Goal: Transaction & Acquisition: Purchase product/service

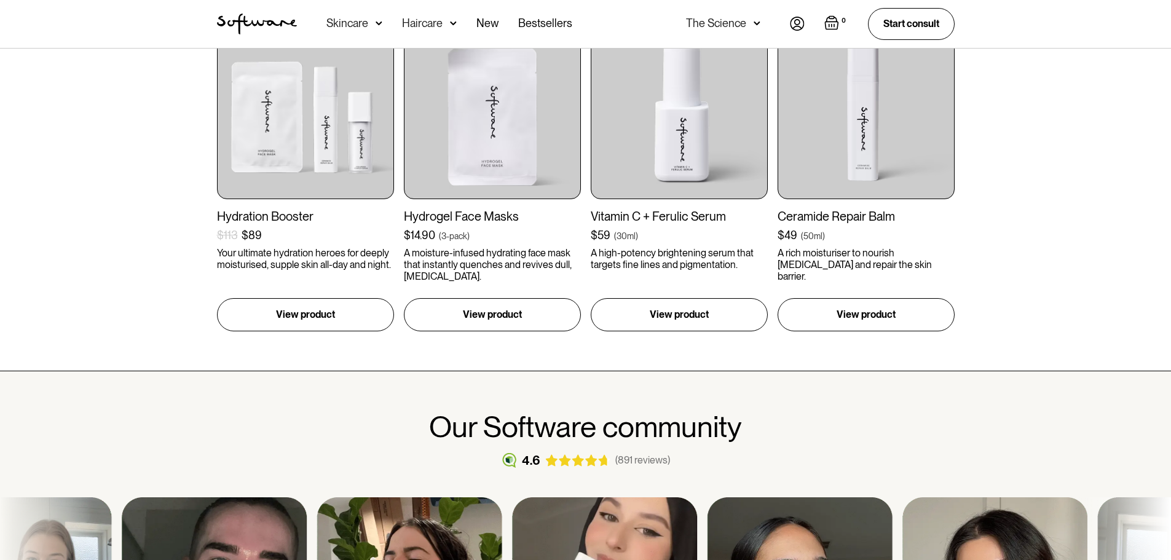
scroll to position [507, 0]
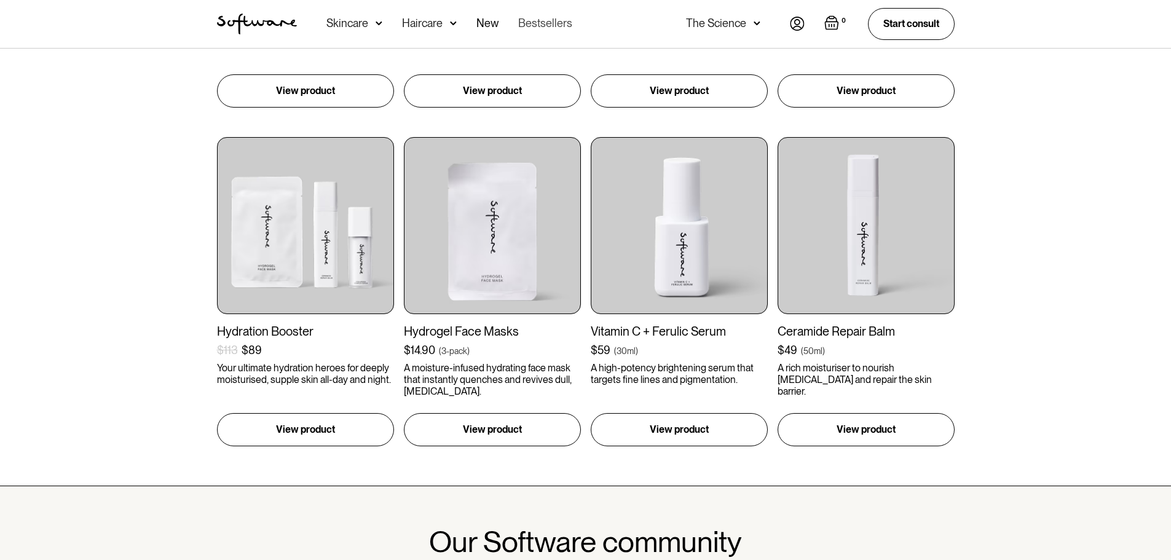
click at [526, 18] on link "Bestsellers" at bounding box center [545, 24] width 54 height 48
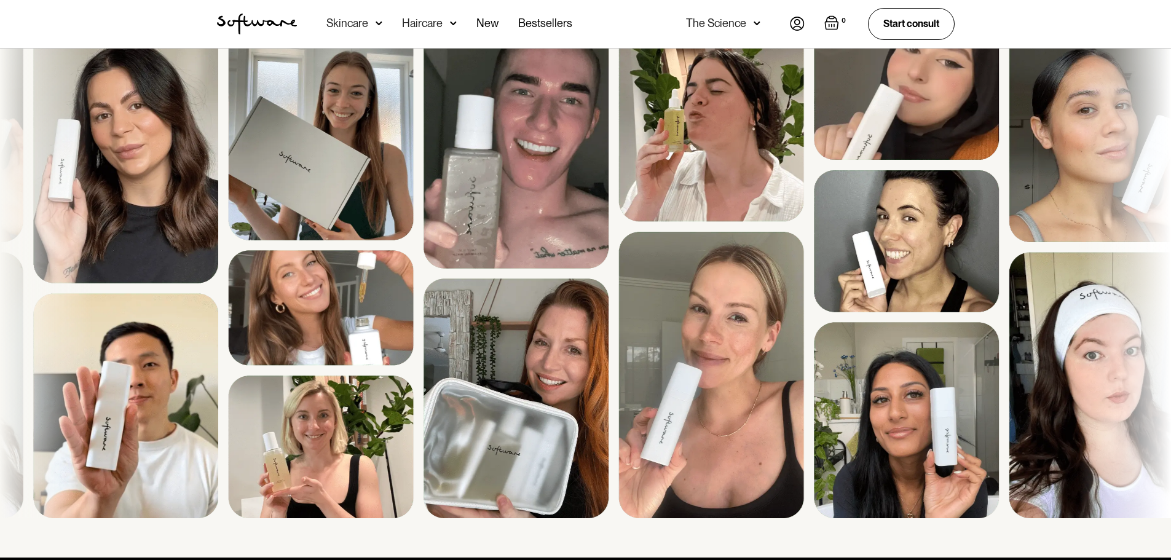
scroll to position [1099, 0]
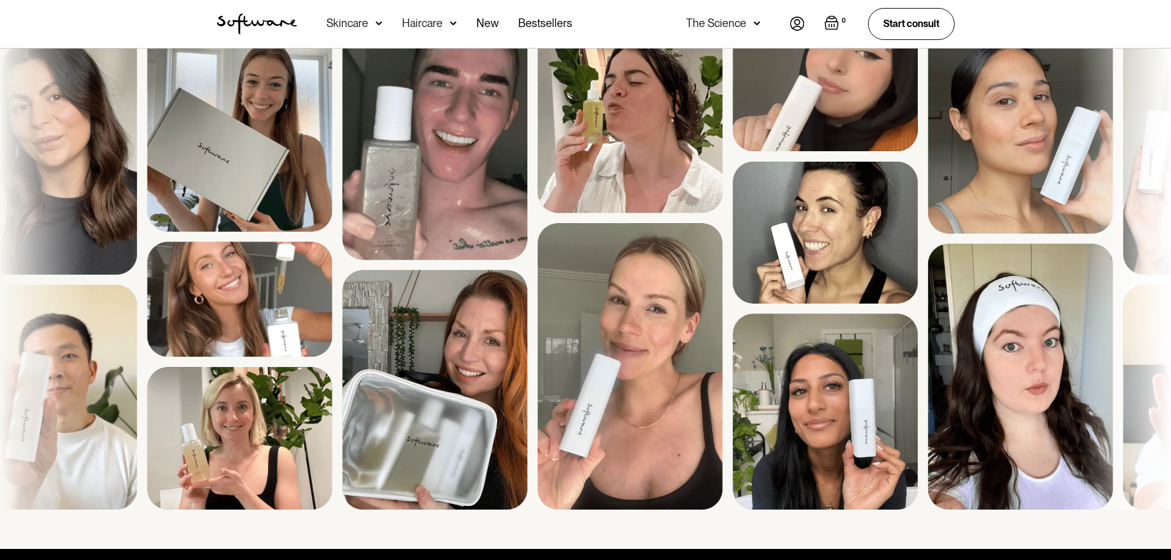
click at [630, 453] on img at bounding box center [727, 264] width 1161 height 489
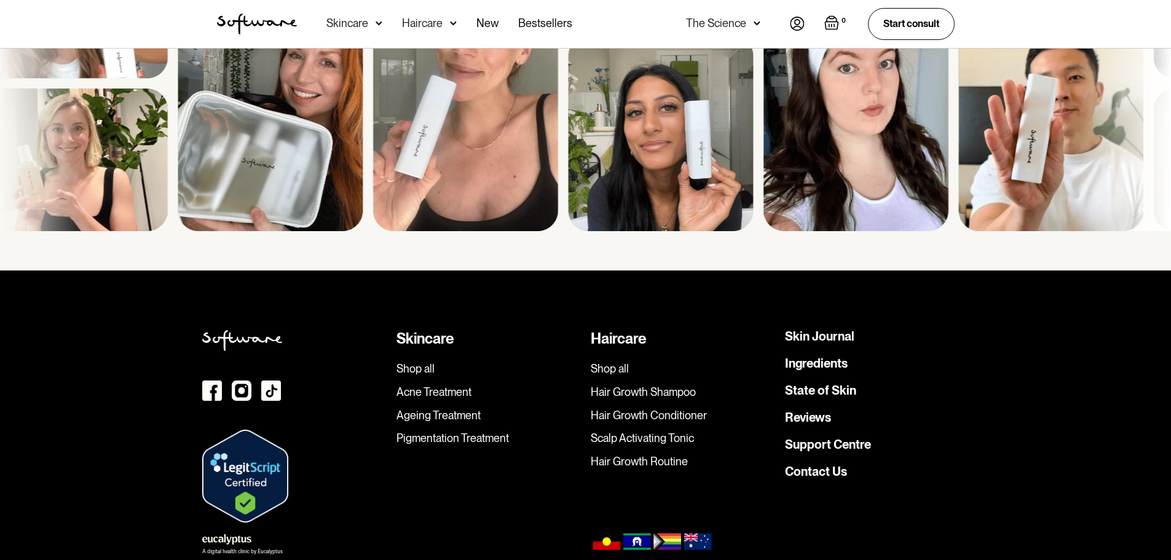
scroll to position [1433, 0]
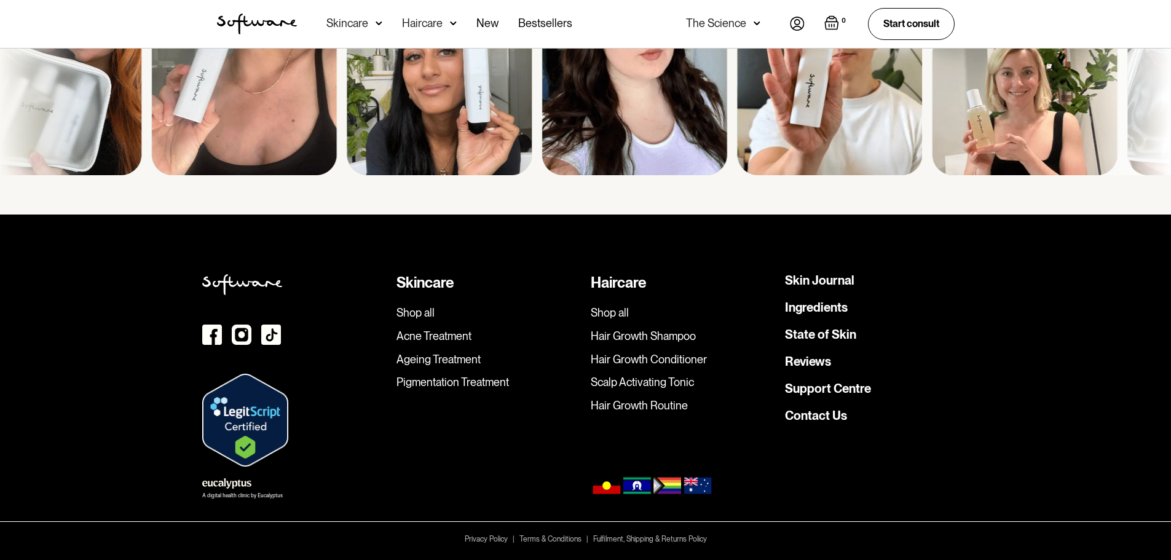
click at [823, 417] on link "Contact Us" at bounding box center [816, 415] width 62 height 12
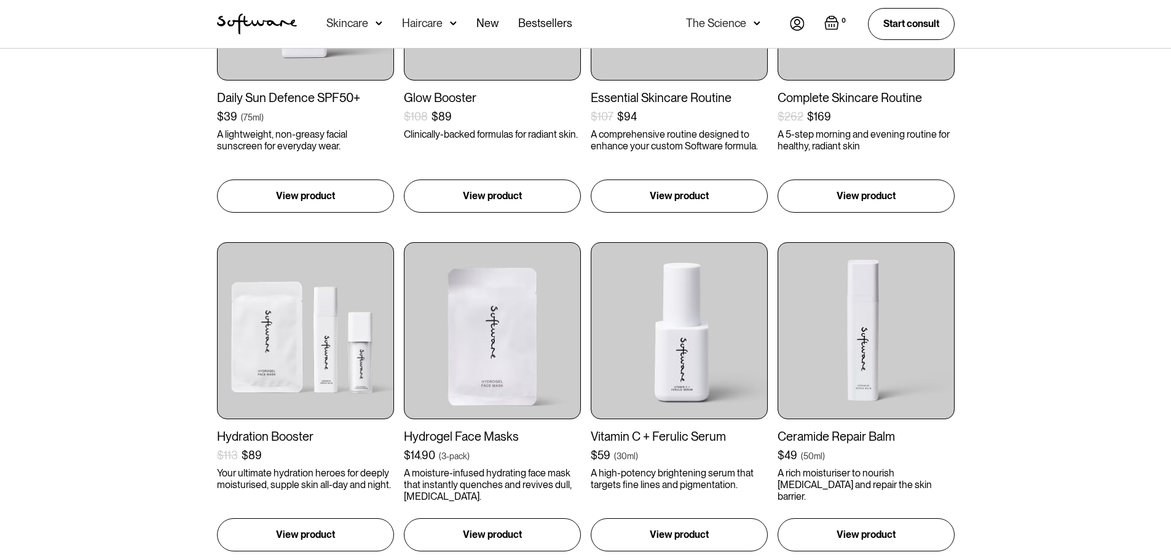
scroll to position [426, 0]
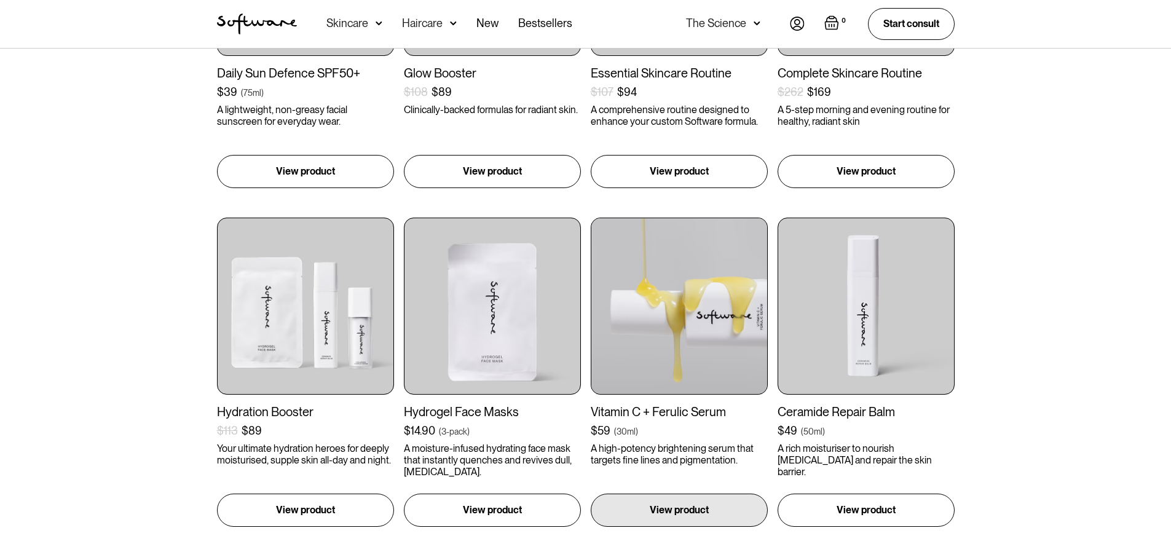
click at [690, 338] on img at bounding box center [679, 306] width 177 height 177
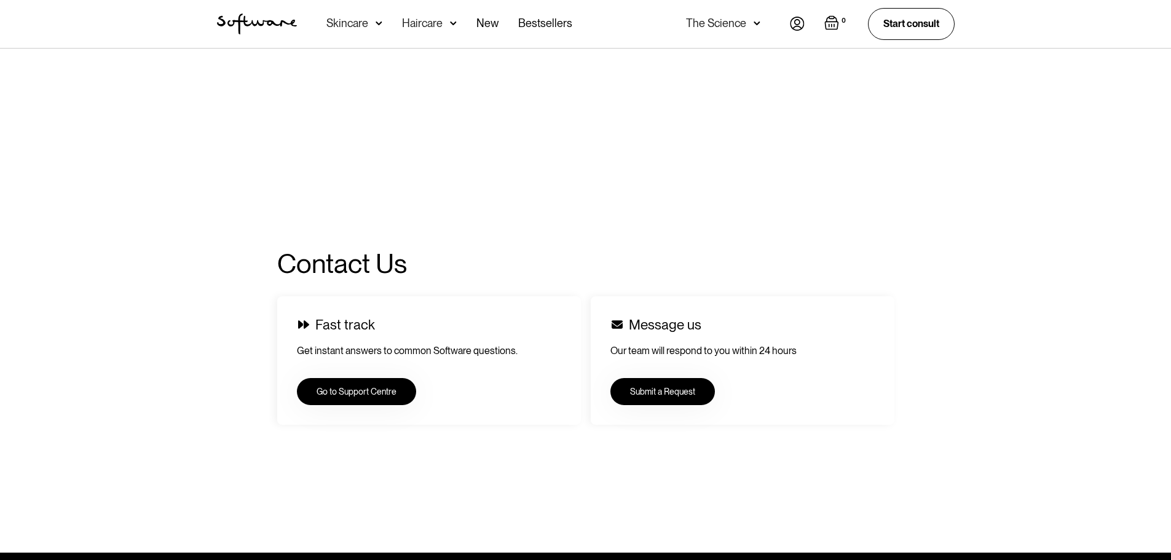
click at [796, 23] on img at bounding box center [797, 24] width 15 height 14
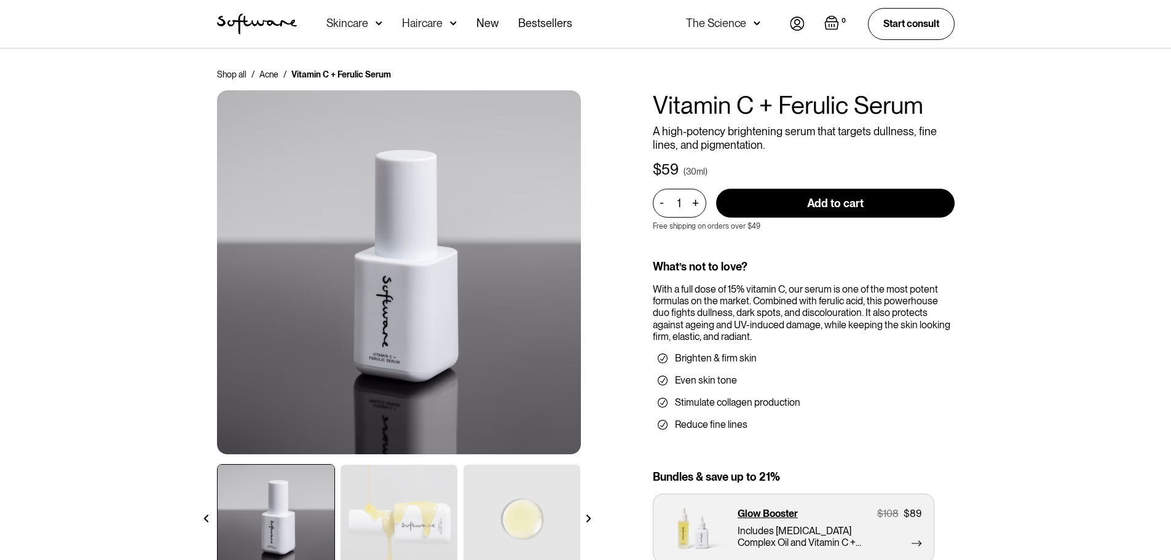
click at [590, 516] on img at bounding box center [589, 519] width 8 height 8
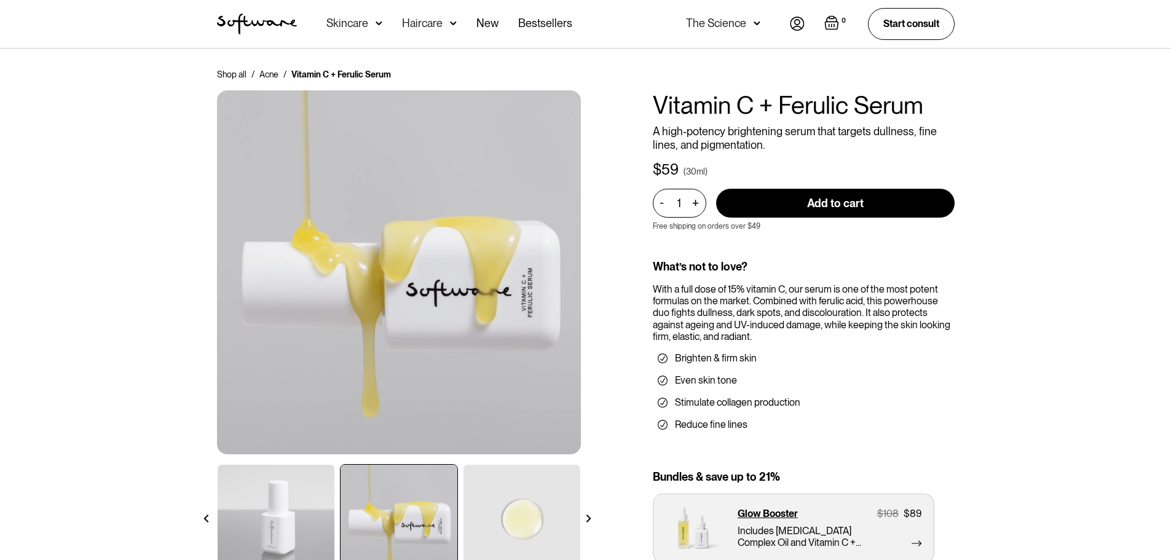
click at [588, 513] on div at bounding box center [589, 519] width 22 height 22
